Goal: Find specific page/section: Find specific page/section

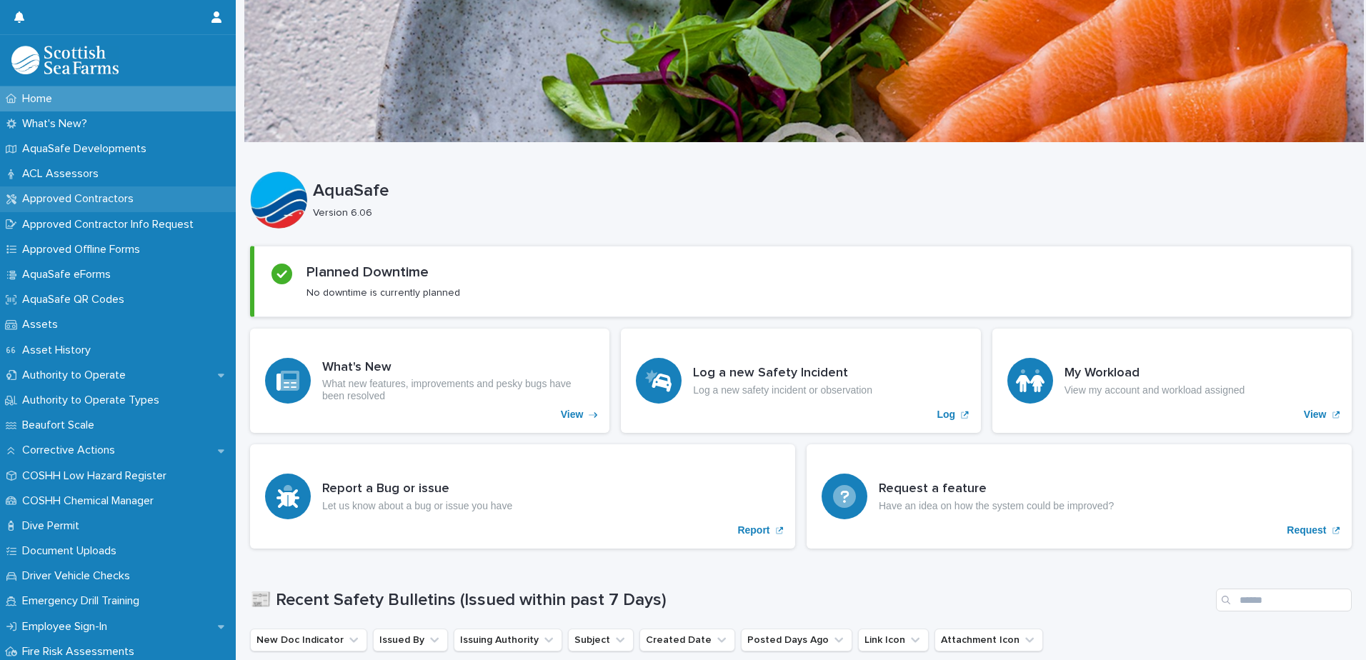
click at [130, 200] on p "Approved Contractors" at bounding box center [80, 199] width 129 height 14
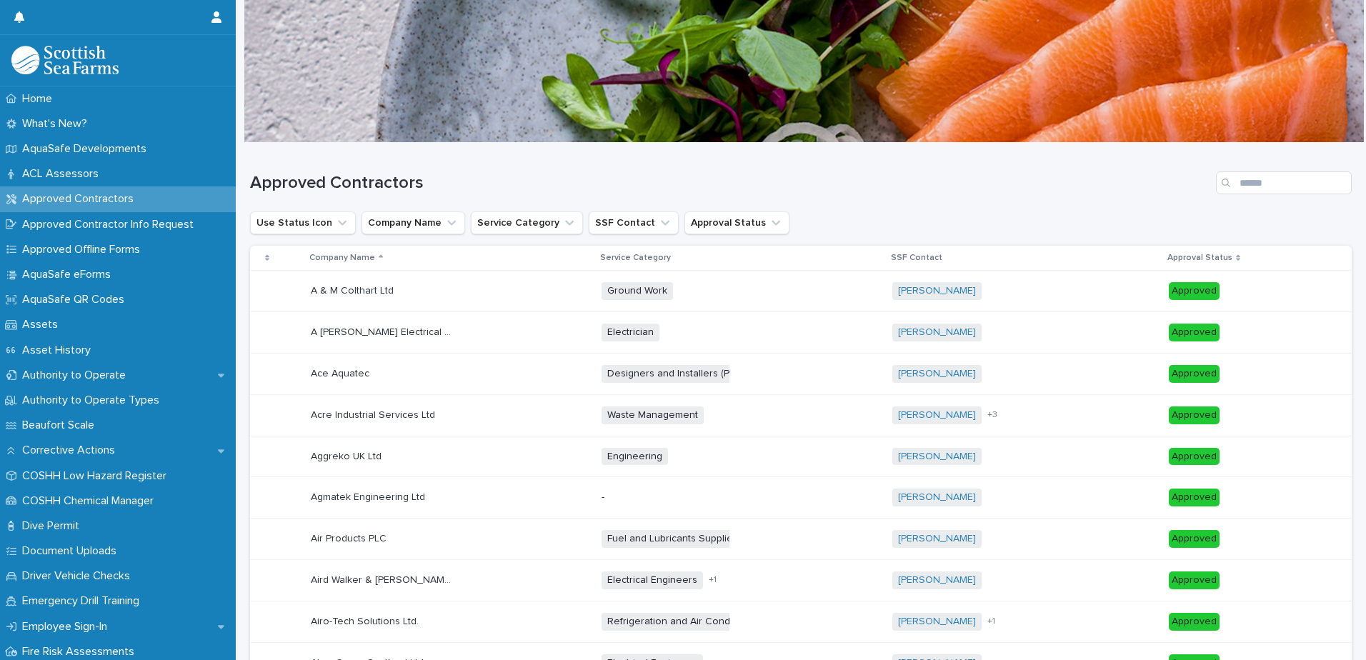
click at [324, 252] on p "Company Name" at bounding box center [342, 258] width 66 height 16
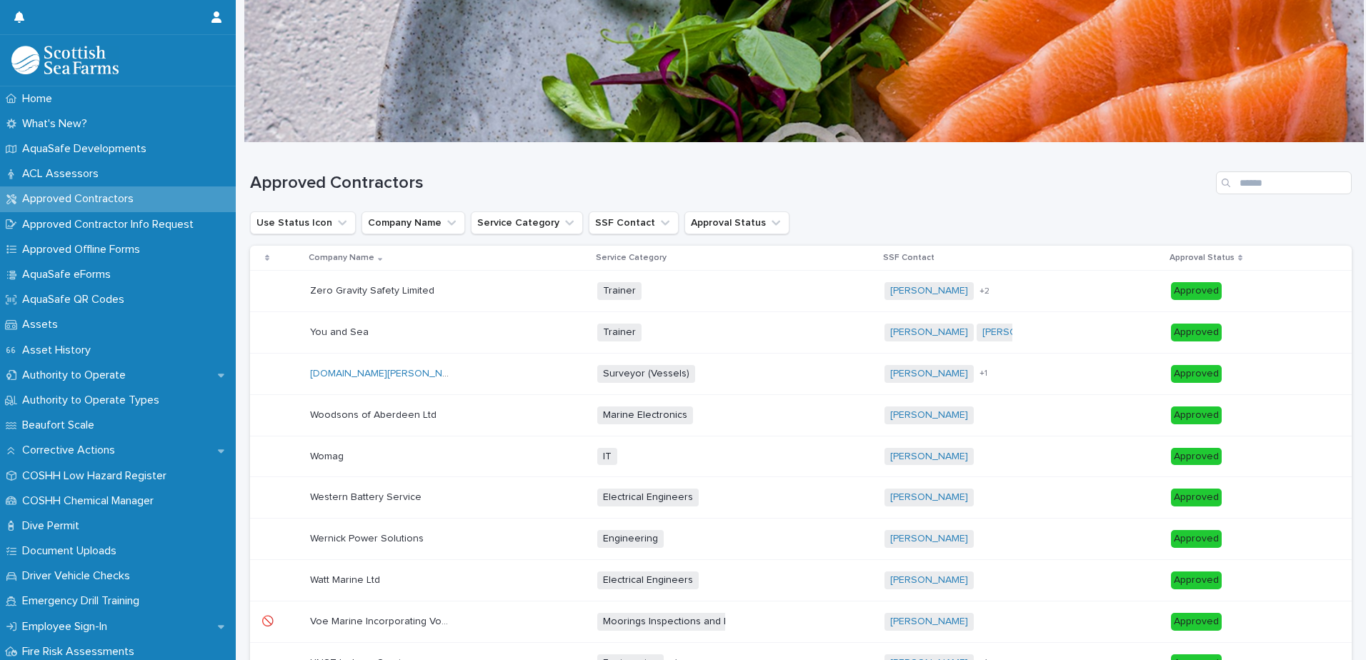
click at [324, 251] on p "Company Name" at bounding box center [342, 258] width 66 height 16
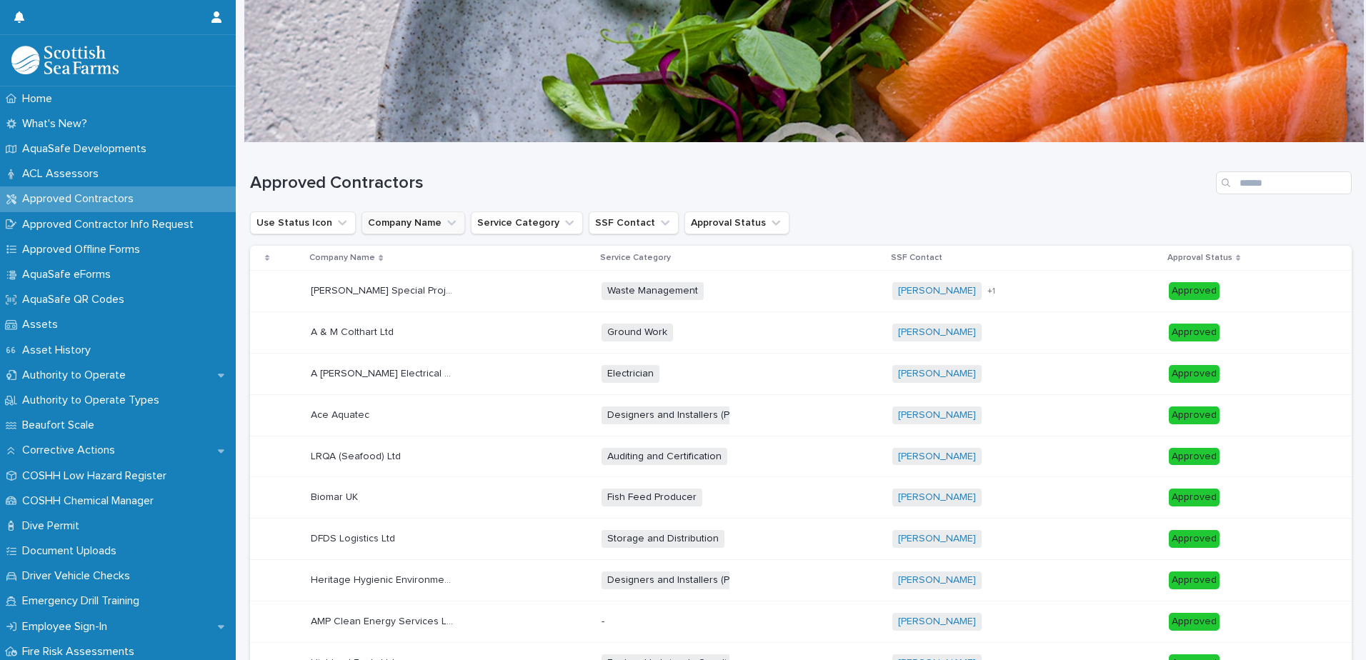
click at [420, 227] on button "Company Name" at bounding box center [413, 222] width 104 height 23
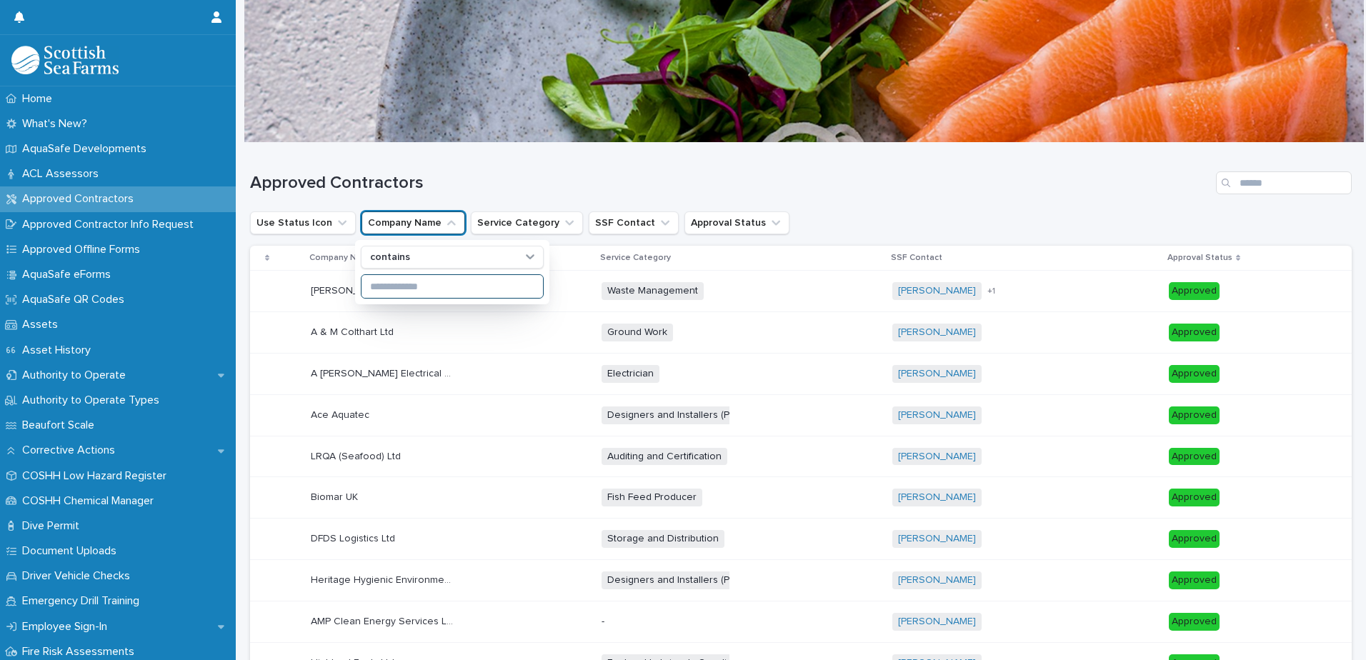
click at [401, 279] on input at bounding box center [451, 286] width 181 height 23
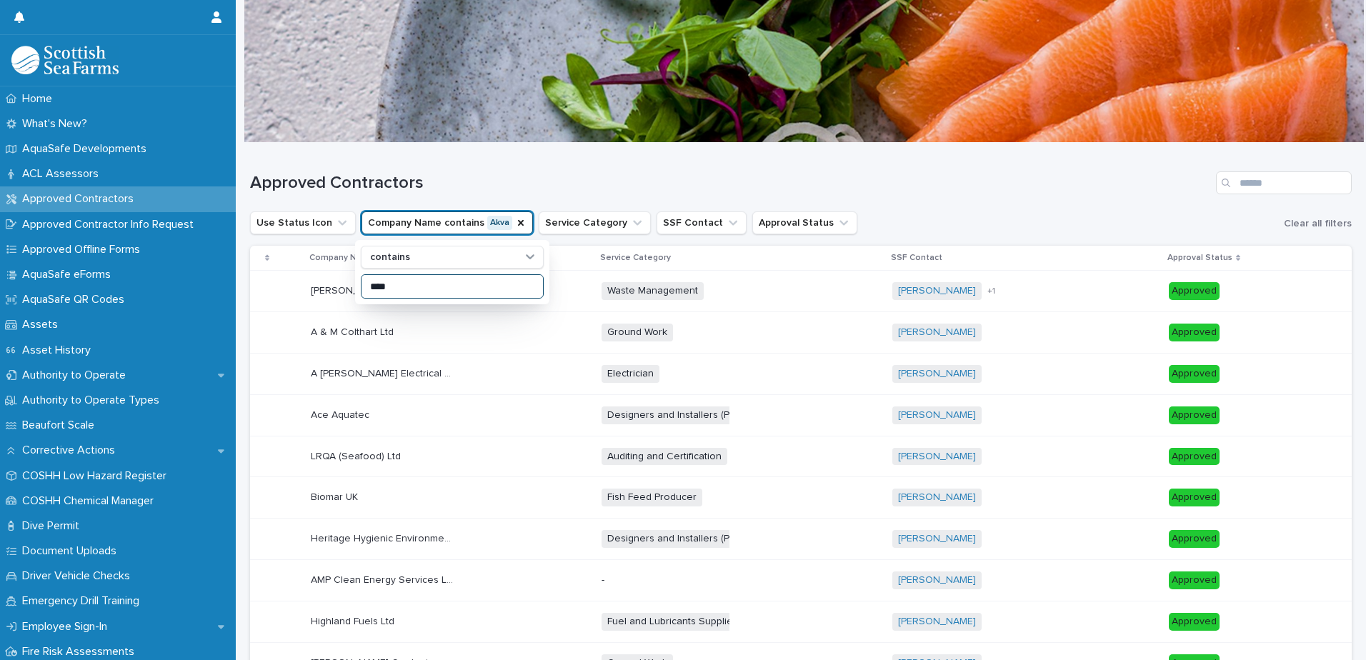
type input "****"
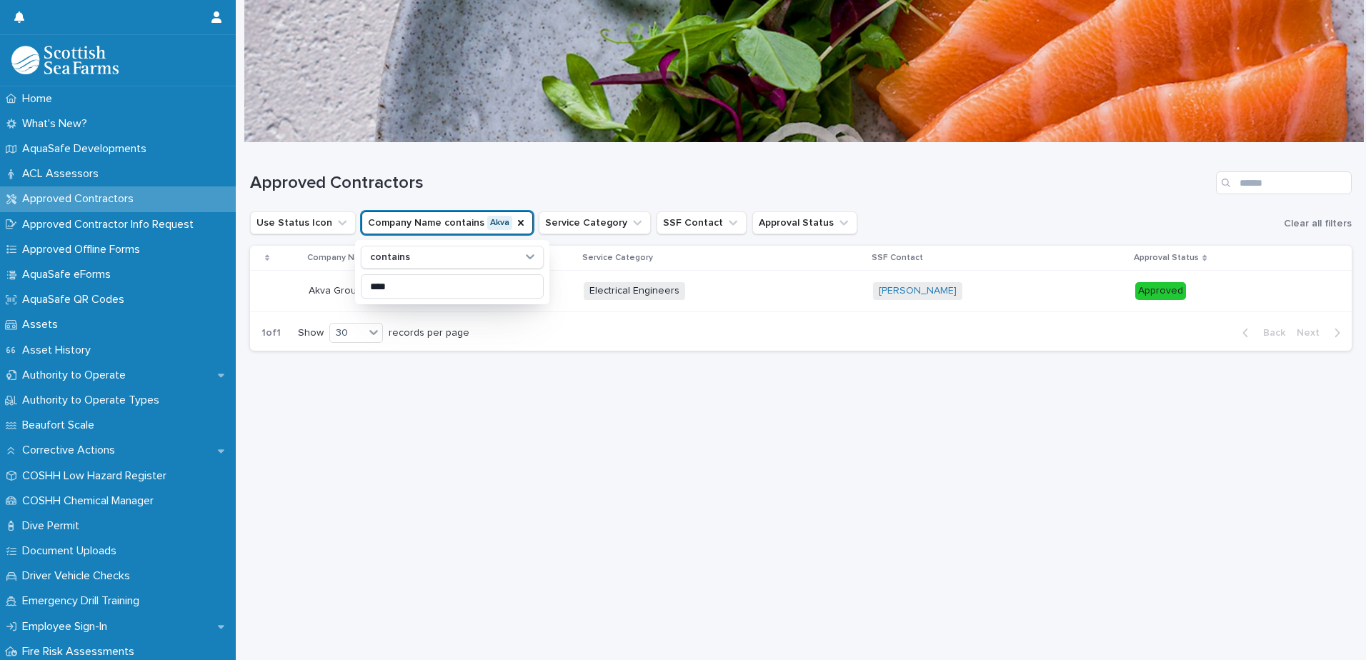
click at [444, 486] on div "Loading... Saving… Loading... Saving… Approved Contractors Use Status Icon Comp…" at bounding box center [801, 383] width 1116 height 481
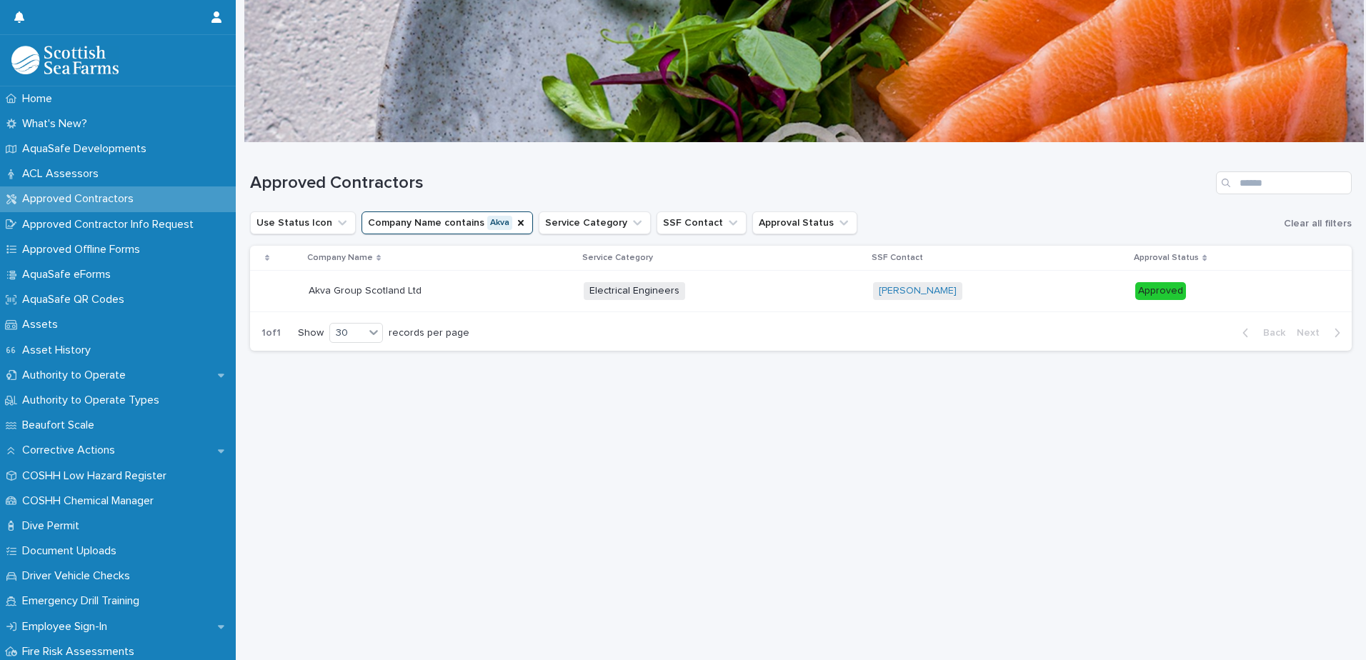
click at [341, 286] on p "Akva Group Scotland Ltd" at bounding box center [367, 289] width 116 height 15
